Goal: Task Accomplishment & Management: Manage account settings

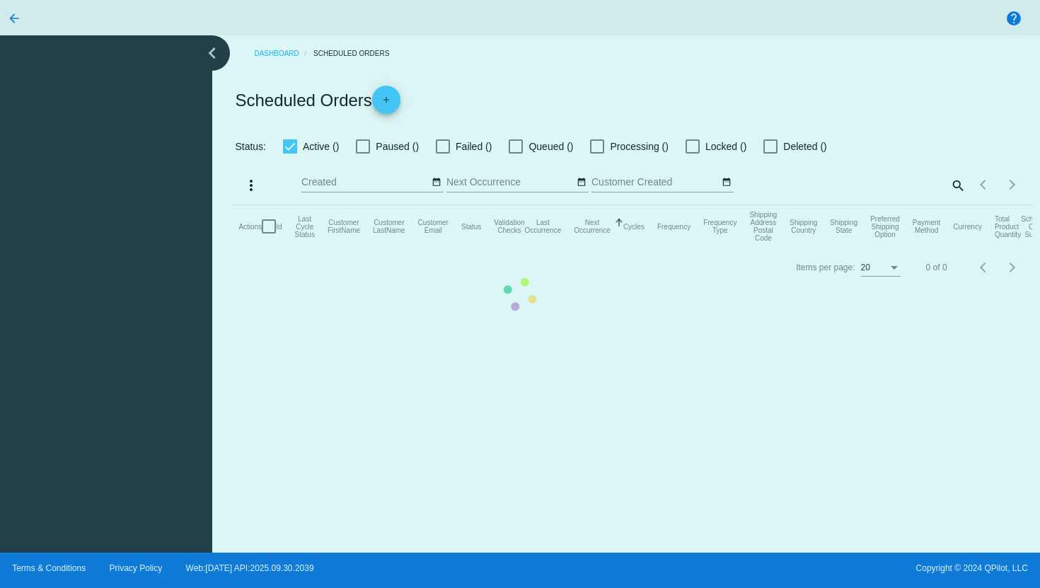
checkbox input "true"
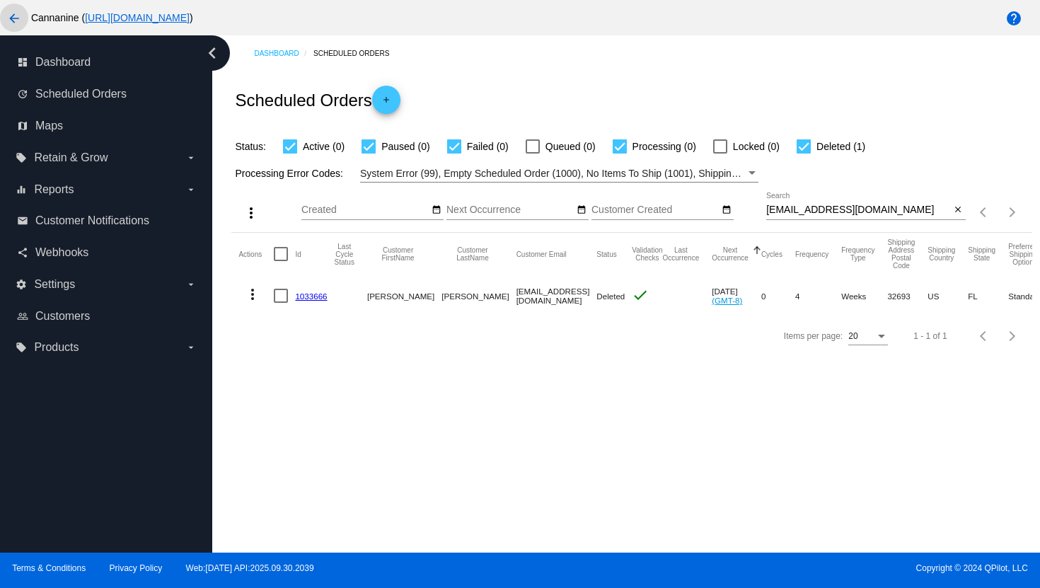
click at [17, 22] on mat-icon "arrow_back" at bounding box center [14, 18] width 17 height 17
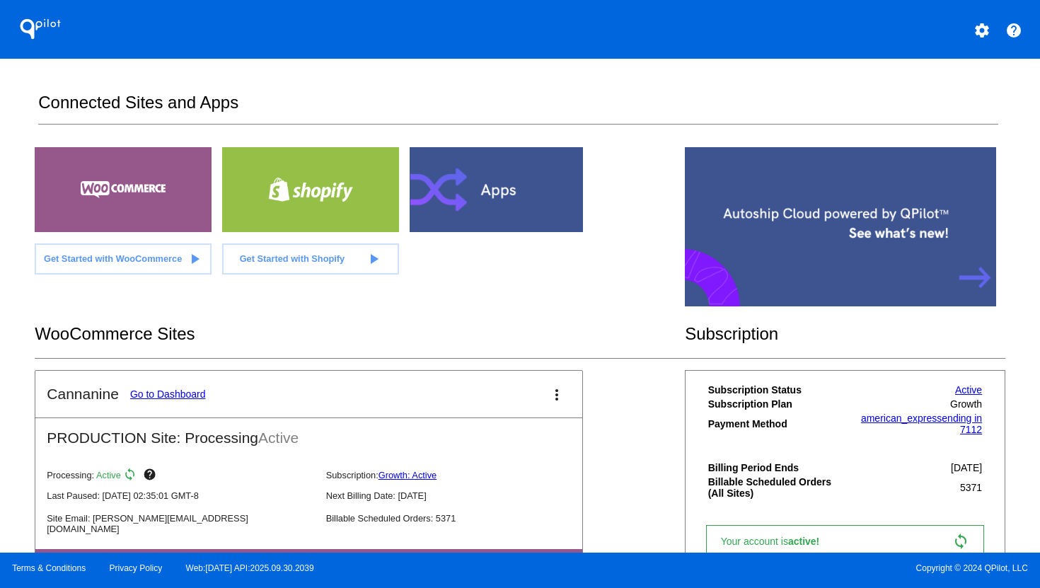
click at [980, 25] on mat-icon "settings" at bounding box center [981, 30] width 17 height 17
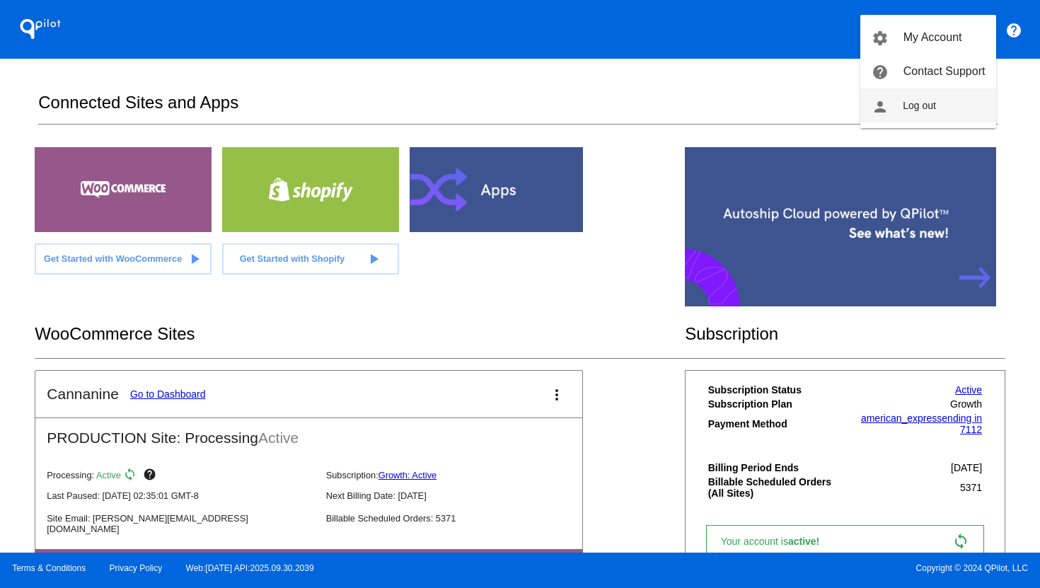
click at [950, 113] on button "person Log out" at bounding box center [928, 105] width 136 height 34
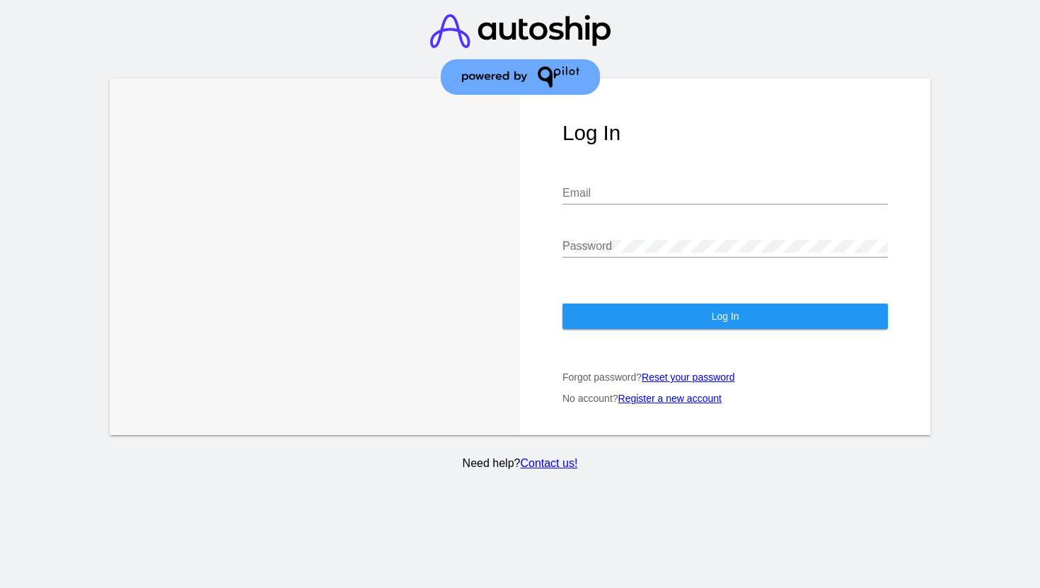
click at [666, 187] on input "Email" at bounding box center [724, 193] width 325 height 13
type input "[EMAIL_ADDRESS][DOMAIN_NAME]"
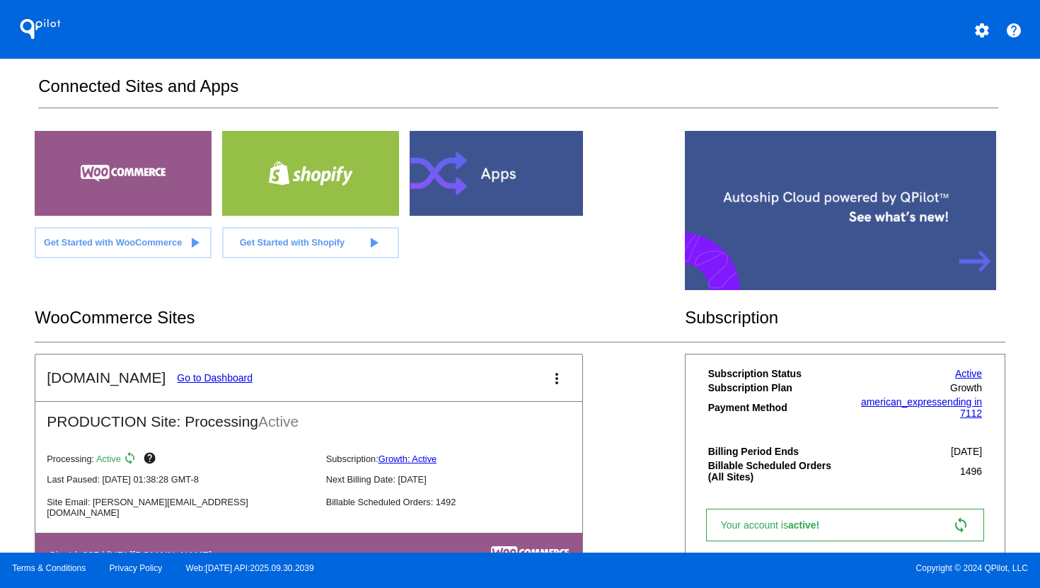
scroll to position [30, 0]
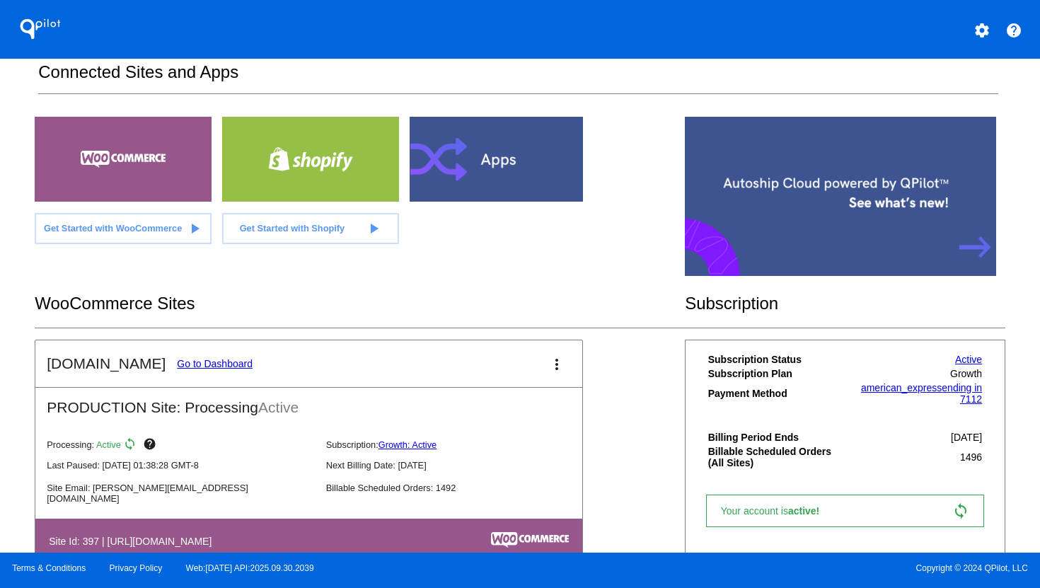
click at [233, 361] on link "Go to Dashboard" at bounding box center [215, 363] width 76 height 11
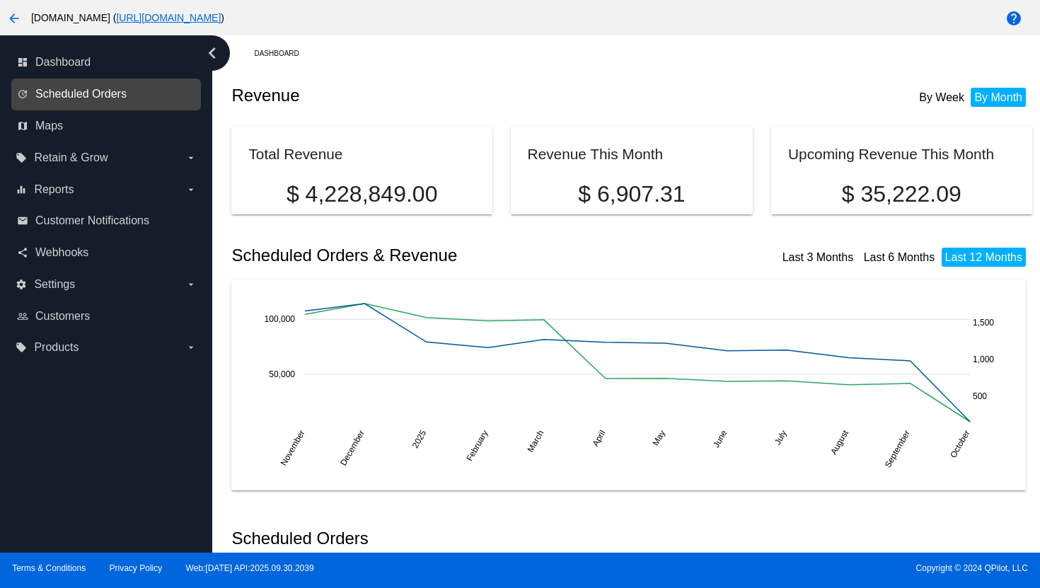
click at [119, 96] on span "Scheduled Orders" at bounding box center [80, 94] width 91 height 13
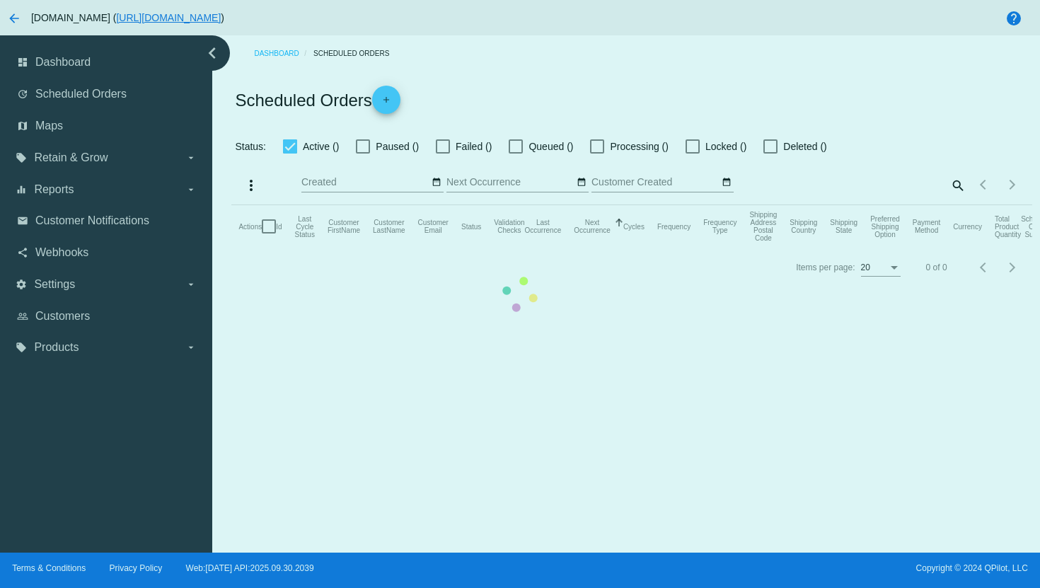
checkbox input "true"
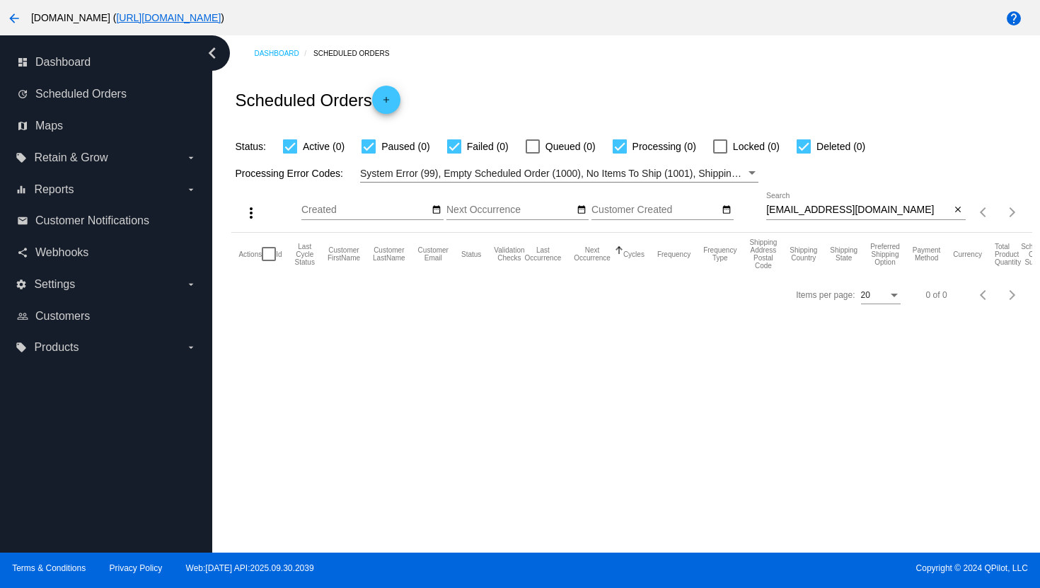
click at [859, 209] on input "[EMAIL_ADDRESS][DOMAIN_NAME]" at bounding box center [858, 209] width 185 height 11
paste input "he6miltons@live"
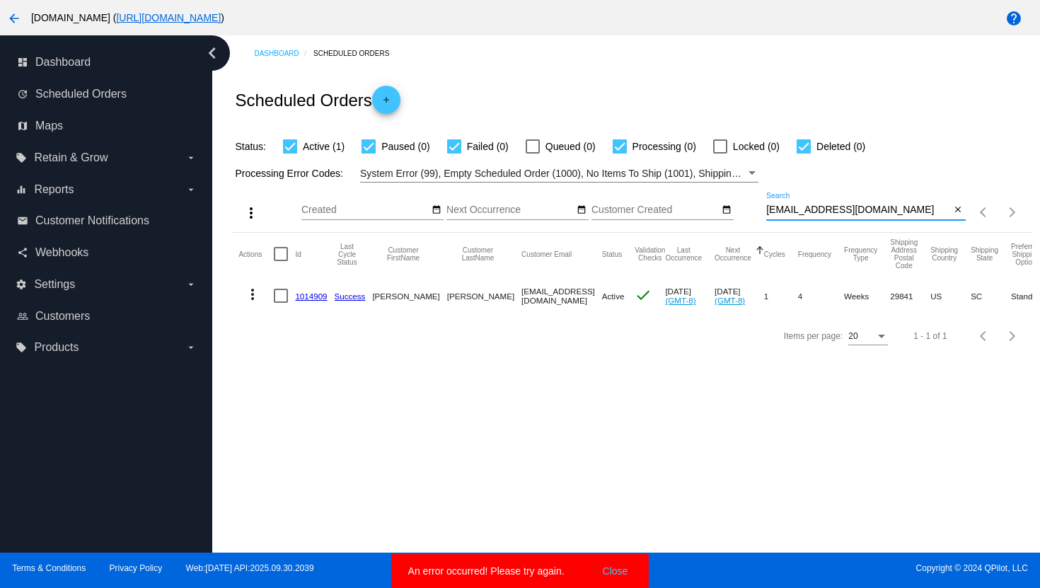
type input "[EMAIL_ADDRESS][DOMAIN_NAME]"
click at [248, 296] on mat-icon "more_vert" at bounding box center [252, 294] width 17 height 17
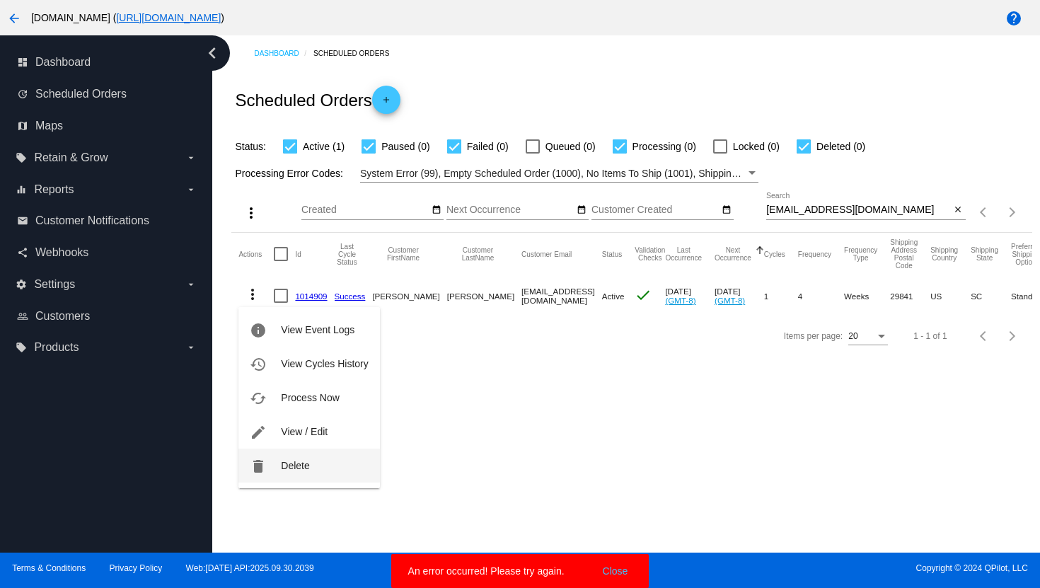
click at [298, 460] on span "Delete" at bounding box center [295, 465] width 28 height 11
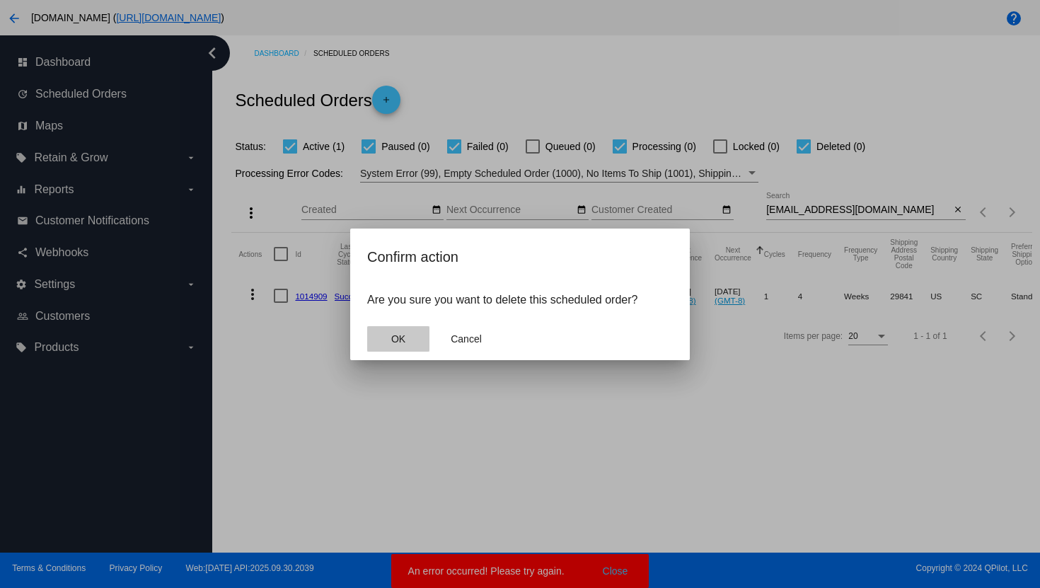
click at [405, 344] on button "OK" at bounding box center [398, 338] width 62 height 25
